Goal: Find specific page/section: Find specific page/section

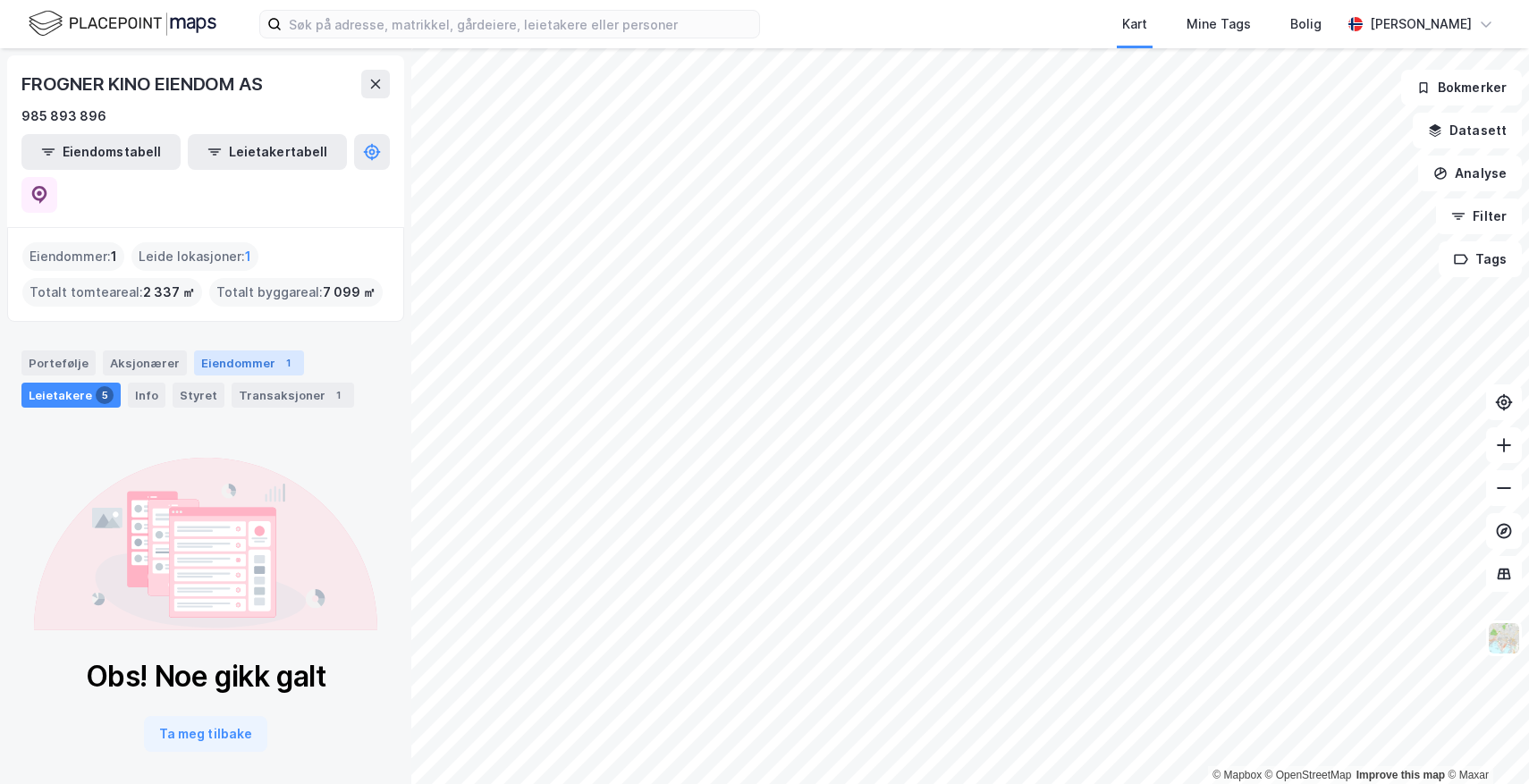
click at [239, 351] on div "Eiendommer 1" at bounding box center [248, 363] width 110 height 25
